Goal: Information Seeking & Learning: Learn about a topic

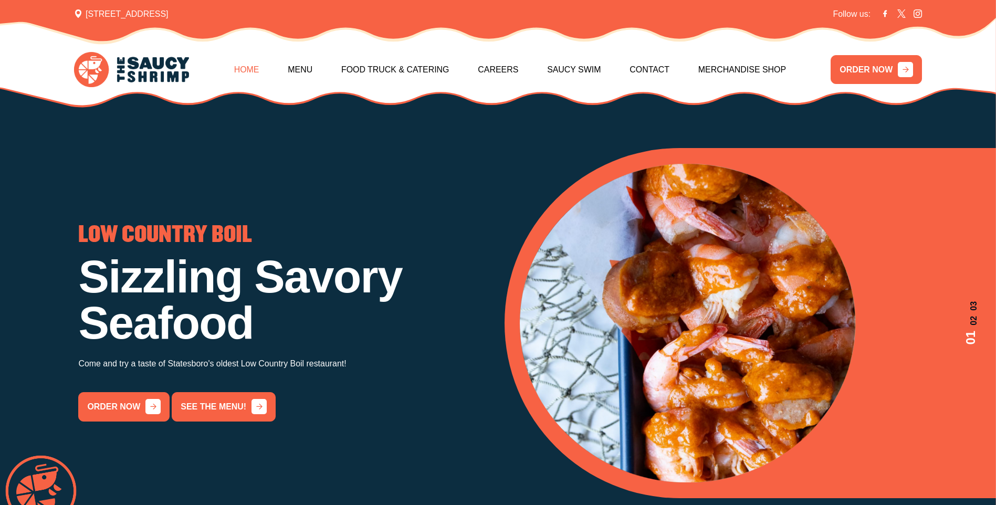
click at [259, 71] on link "Home" at bounding box center [246, 69] width 25 height 45
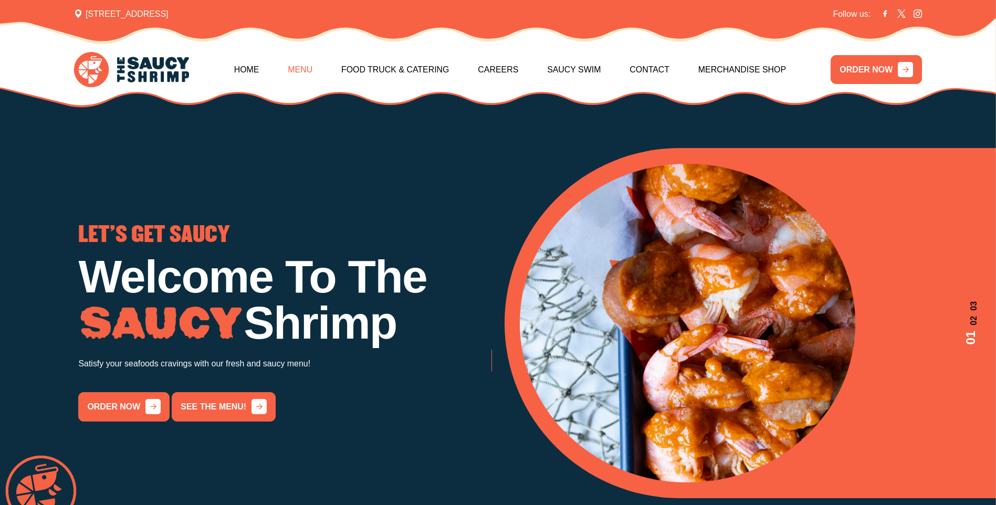
click at [311, 75] on link "Menu" at bounding box center [300, 69] width 25 height 45
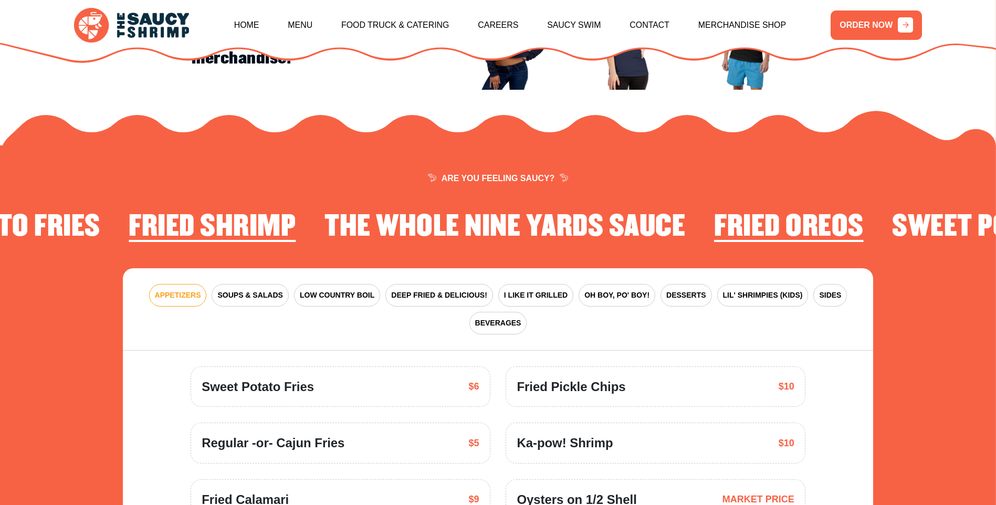
scroll to position [1332, 0]
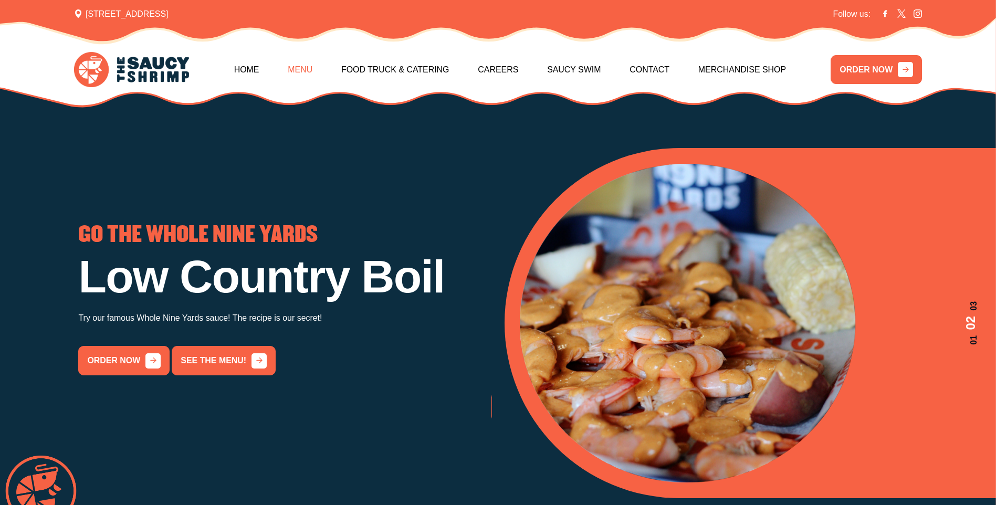
click at [310, 70] on link "Menu" at bounding box center [300, 69] width 25 height 45
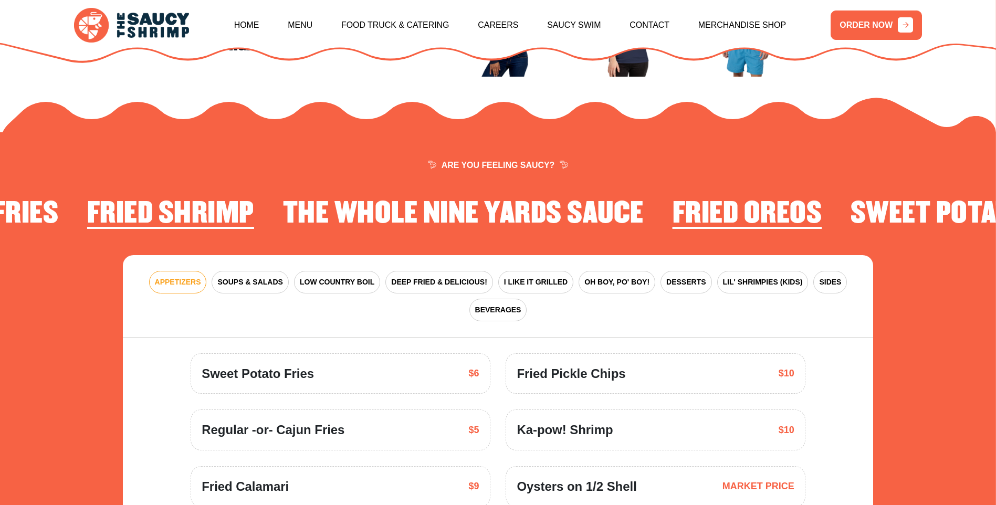
scroll to position [1542, 0]
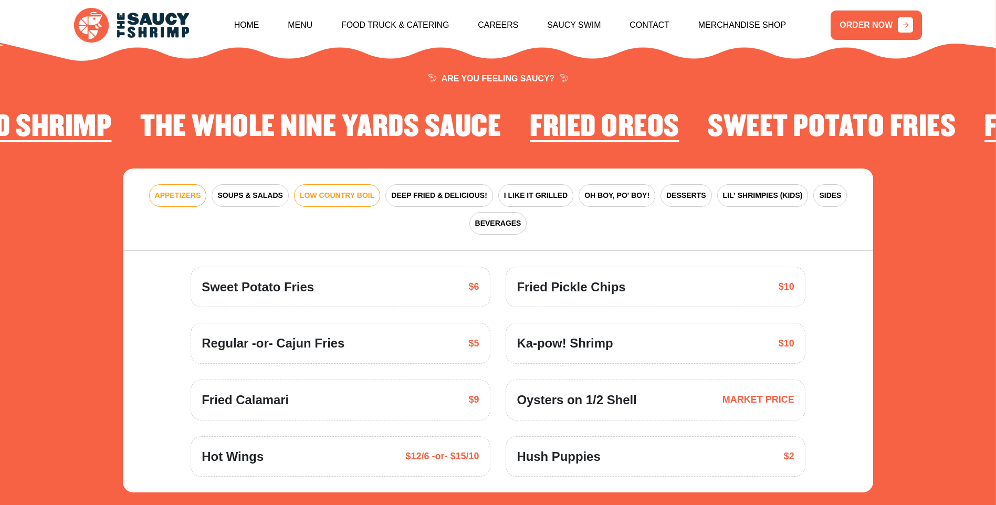
click at [341, 190] on span "LOW COUNTRY BOIL" at bounding box center [337, 195] width 75 height 11
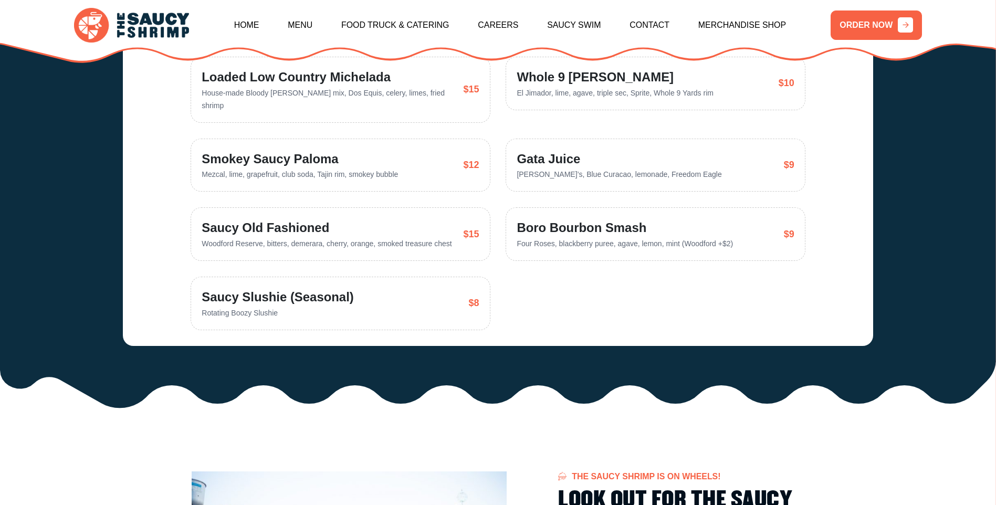
scroll to position [2644, 0]
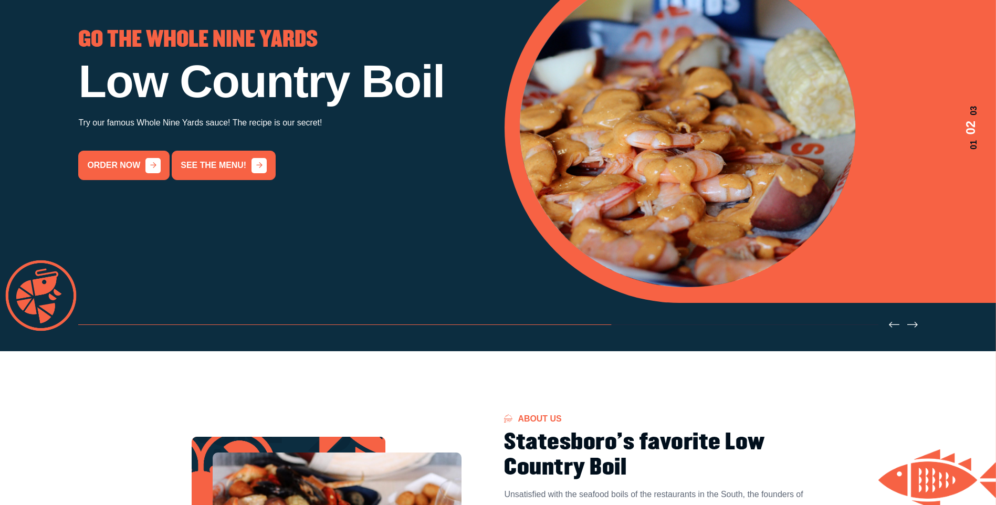
scroll to position [3, 0]
